Goal: Information Seeking & Learning: Learn about a topic

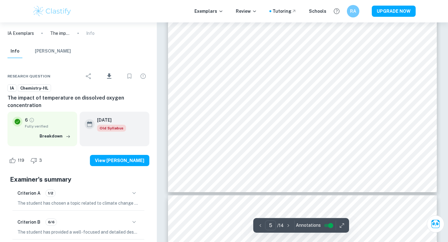
scroll to position [1843, 0]
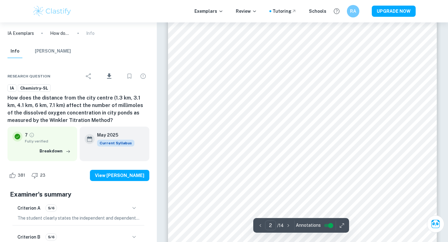
scroll to position [467, 0]
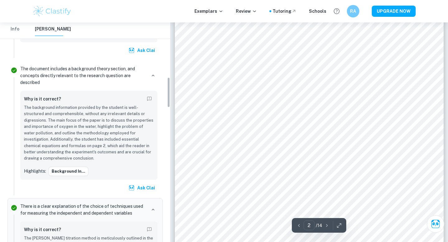
scroll to position [393, 0]
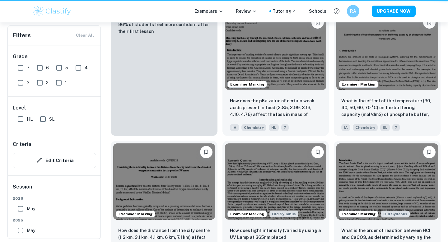
scroll to position [588, 0]
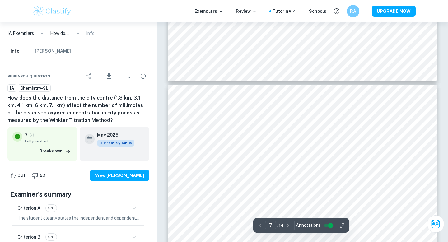
scroll to position [2292, 0]
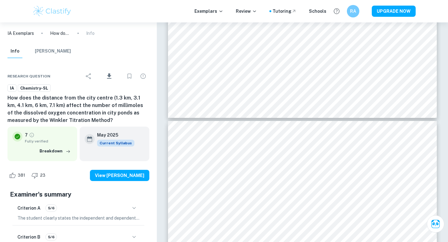
type input "6"
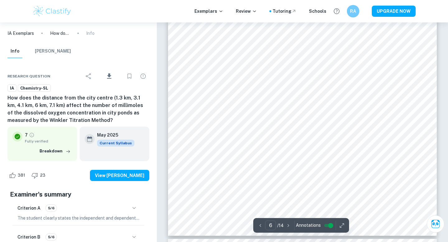
scroll to position [2257, 0]
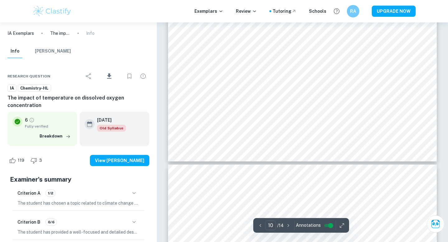
scroll to position [3749, 0]
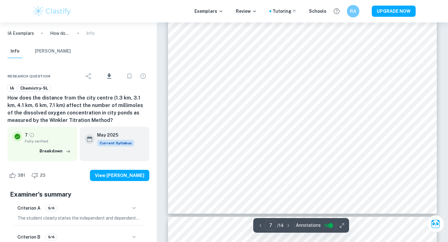
scroll to position [2578, 0]
